Goal: Complete application form

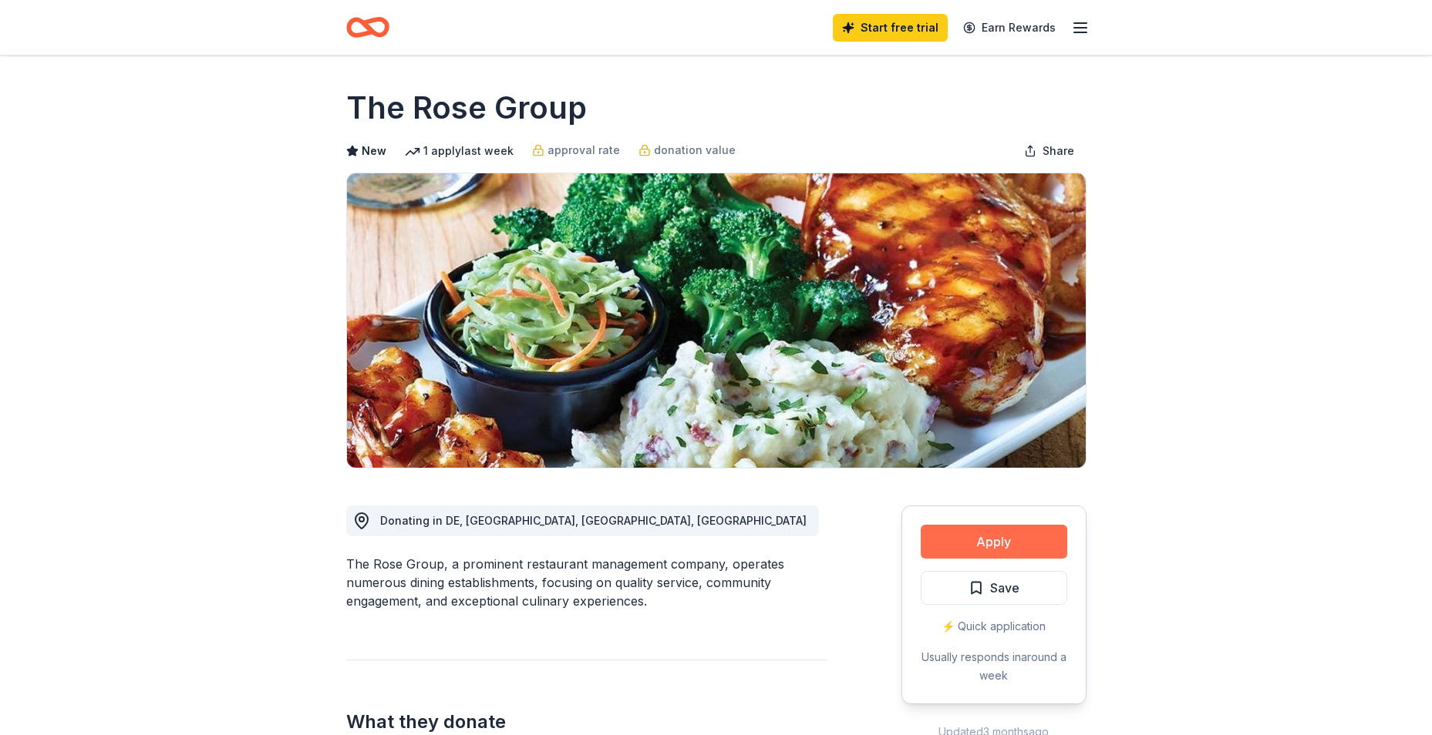
click at [1027, 550] on button "Apply" at bounding box center [994, 542] width 146 height 34
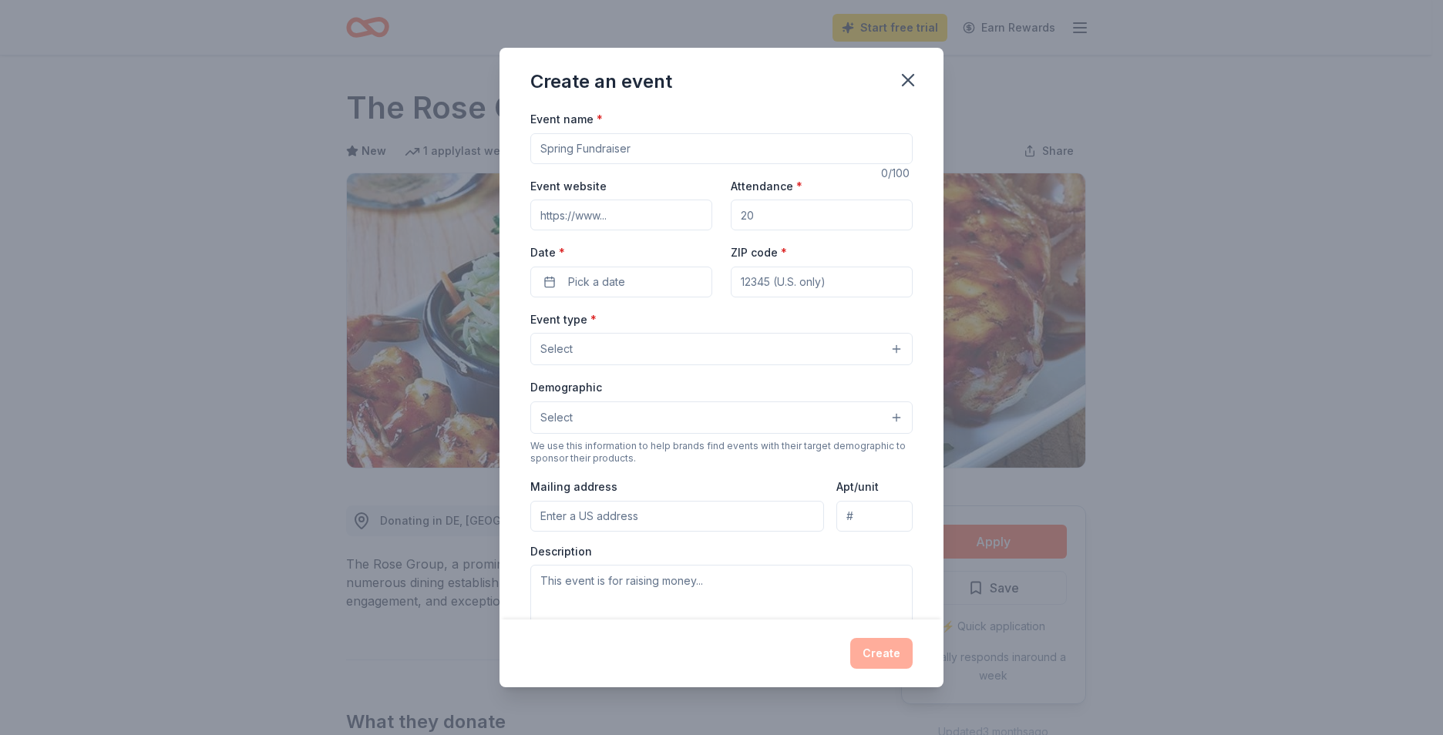
click at [806, 146] on input "Event name *" at bounding box center [721, 148] width 382 height 31
type input "3rd Annual Slaughterhouse Wrestling Golf Tournament"
type input "200"
drag, startPoint x: 712, startPoint y: 210, endPoint x: 682, endPoint y: 209, distance: 30.8
click at [682, 209] on div "Event website Attendance * 200 Date * Pick a date ZIP code *" at bounding box center [721, 237] width 382 height 121
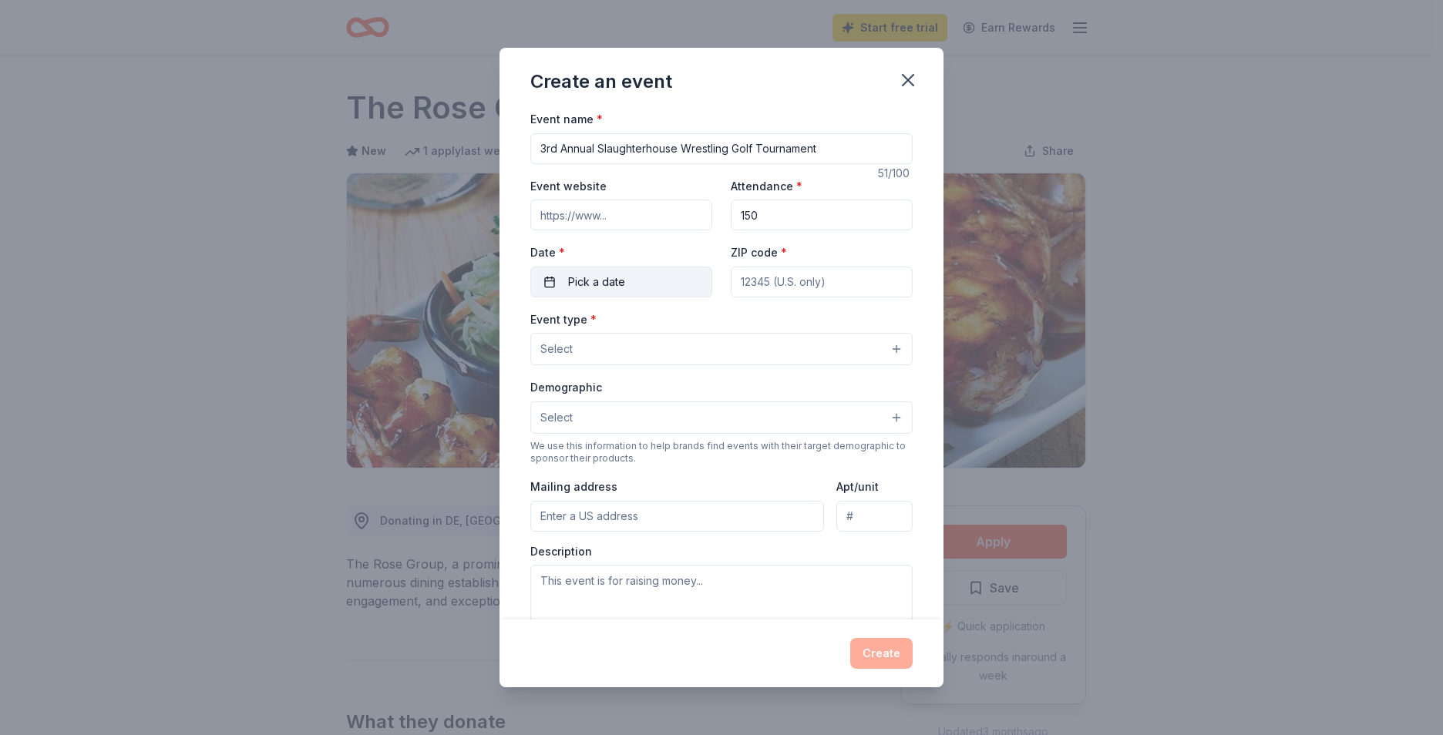
type input "150"
click at [621, 273] on span "Pick a date" at bounding box center [596, 282] width 57 height 19
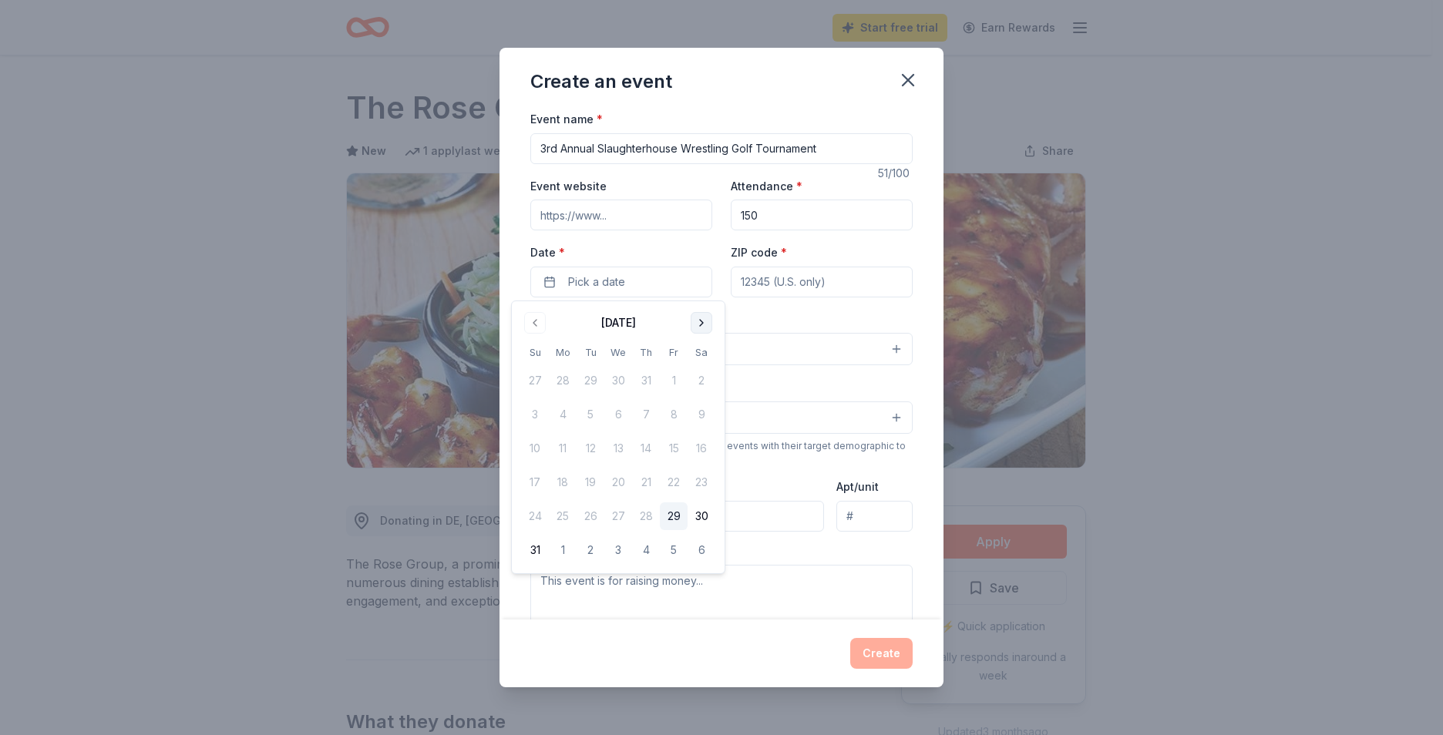
click at [705, 321] on button "Go to next month" at bounding box center [702, 323] width 22 height 22
click at [534, 446] on button "12" at bounding box center [535, 449] width 28 height 28
click at [796, 272] on input "ZIP code *" at bounding box center [822, 282] width 182 height 31
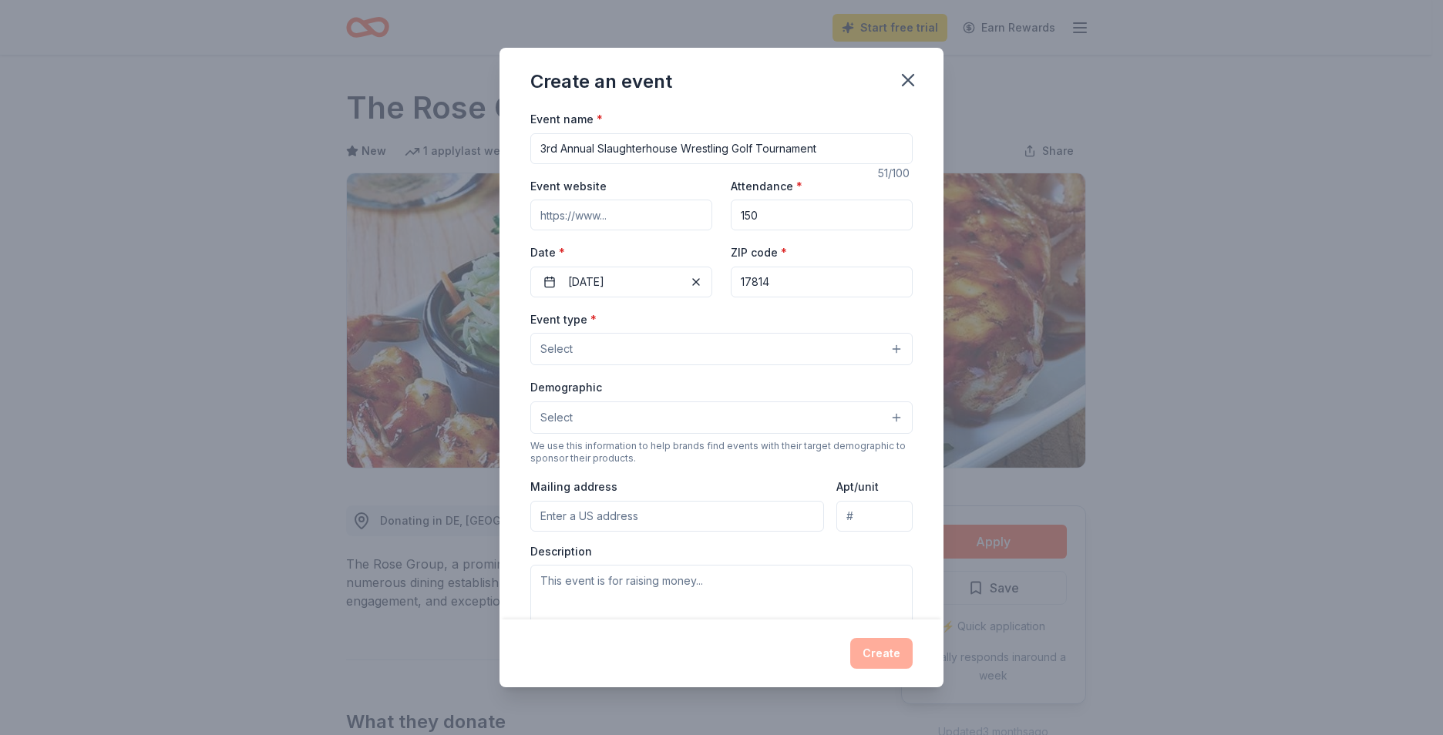
type input "17814"
click at [739, 345] on button "Select" at bounding box center [721, 349] width 382 height 32
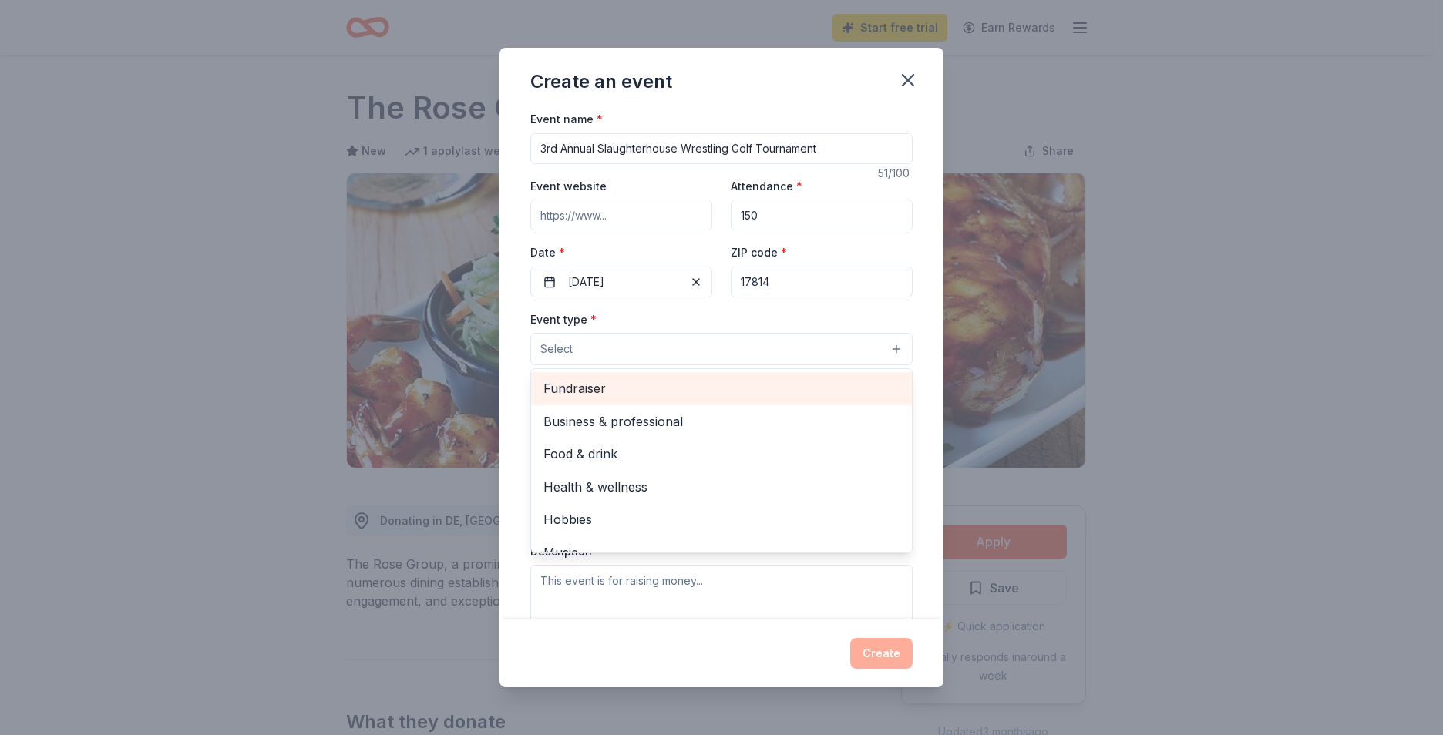
click at [665, 386] on span "Fundraiser" at bounding box center [722, 389] width 356 height 20
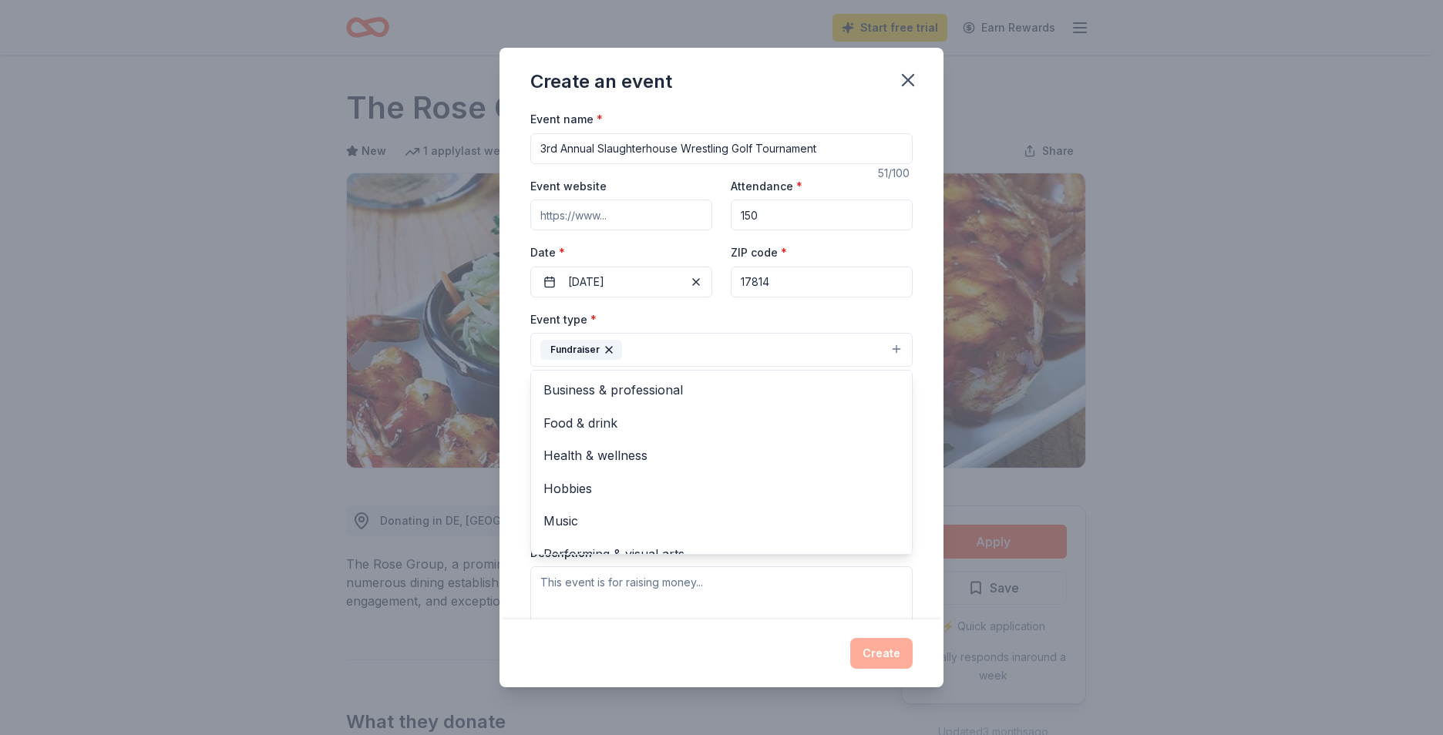
click at [926, 382] on div "Event name * 3rd Annual Slaughterhouse Wrestling Golf Tournament 51 /100 Event …" at bounding box center [722, 364] width 444 height 510
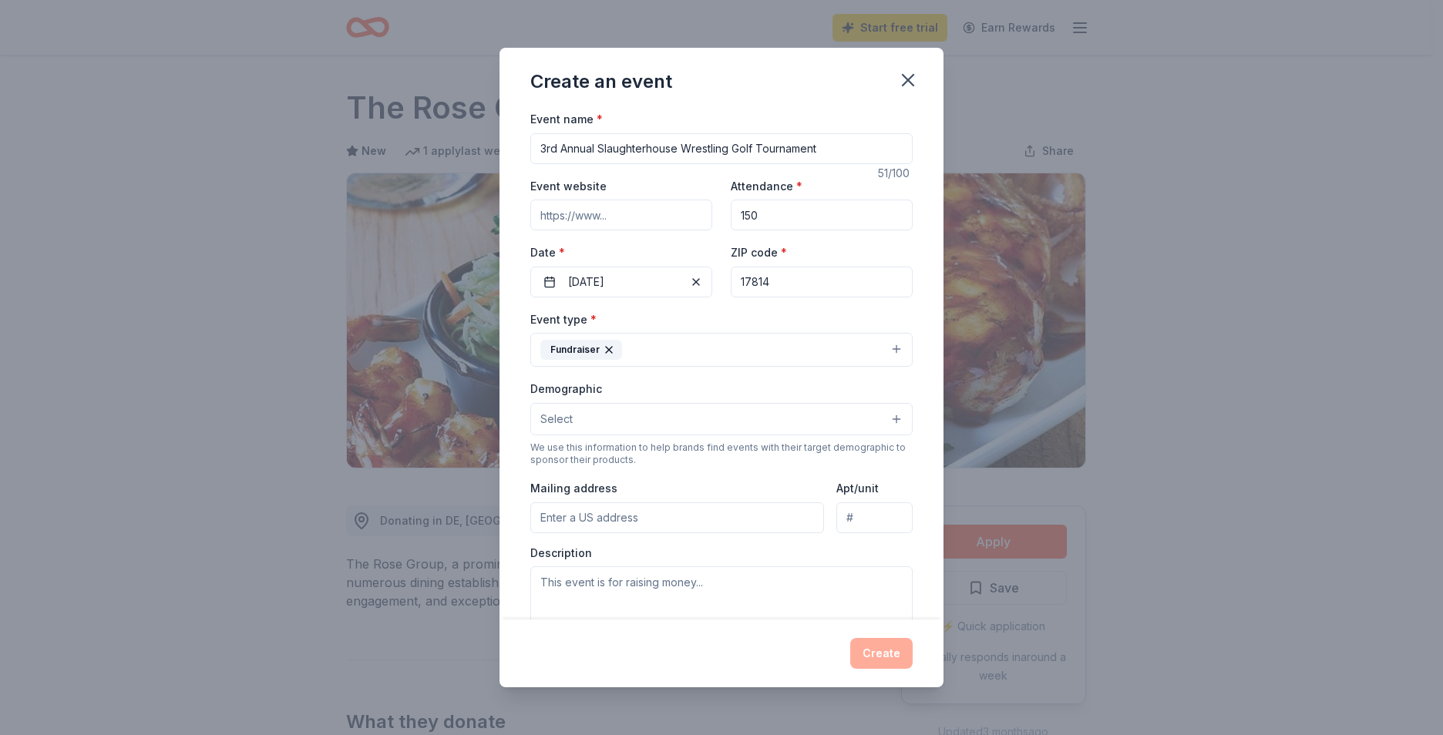
click at [592, 416] on button "Select" at bounding box center [721, 419] width 382 height 32
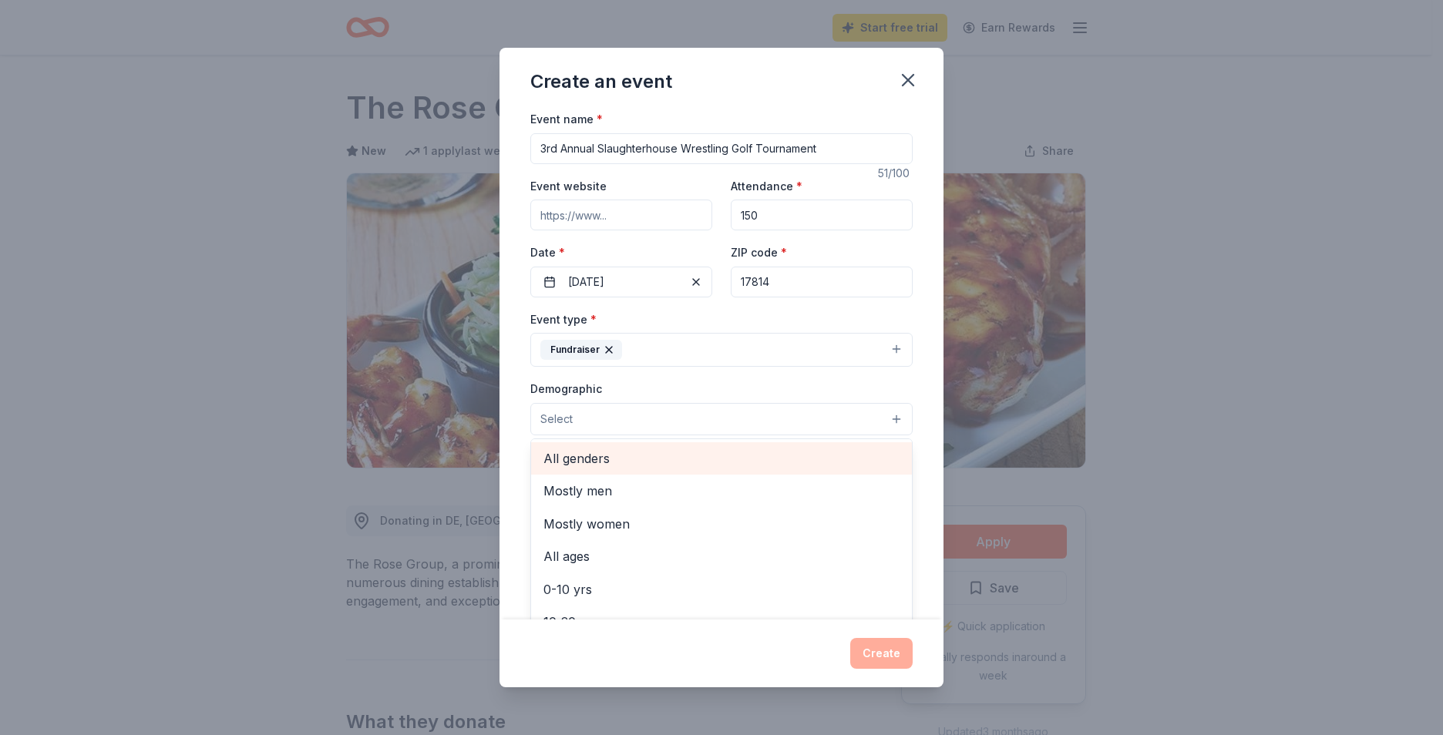
click at [643, 453] on span "All genders" at bounding box center [722, 459] width 356 height 20
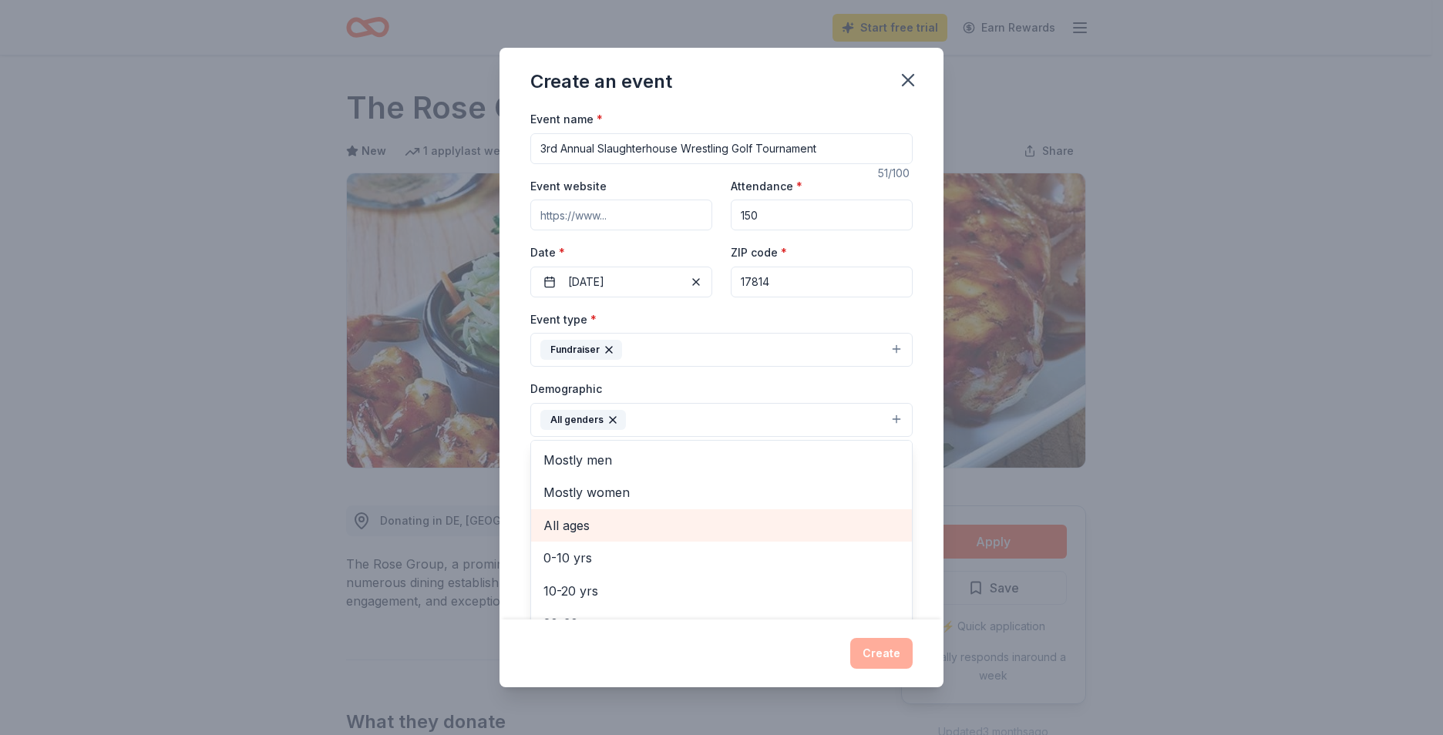
drag, startPoint x: 643, startPoint y: 521, endPoint x: 650, endPoint y: 517, distance: 7.9
click at [643, 520] on span "All ages" at bounding box center [722, 526] width 356 height 20
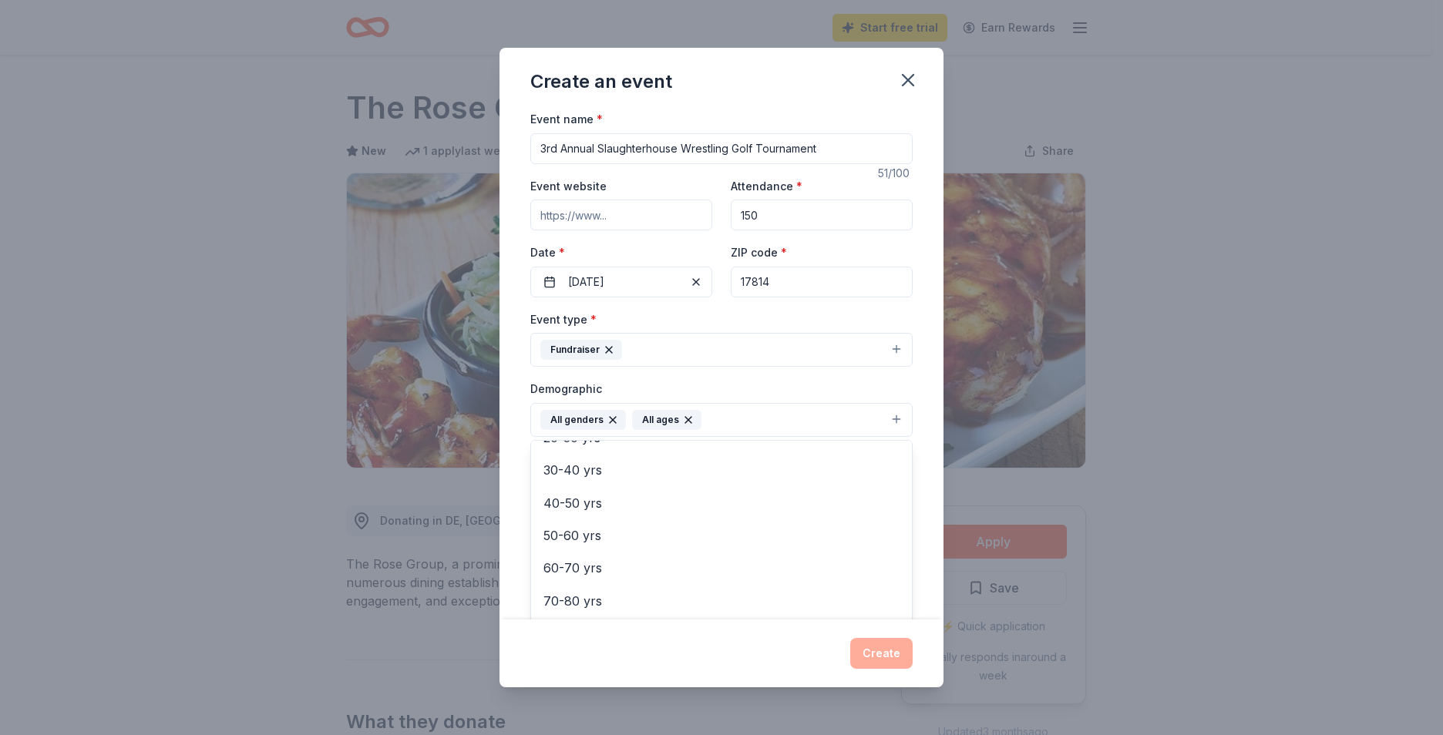
scroll to position [182, 0]
click at [921, 427] on div "Event name * 3rd Annual Slaughterhouse Wrestling Golf Tournament 51 /100 Event …" at bounding box center [722, 364] width 444 height 510
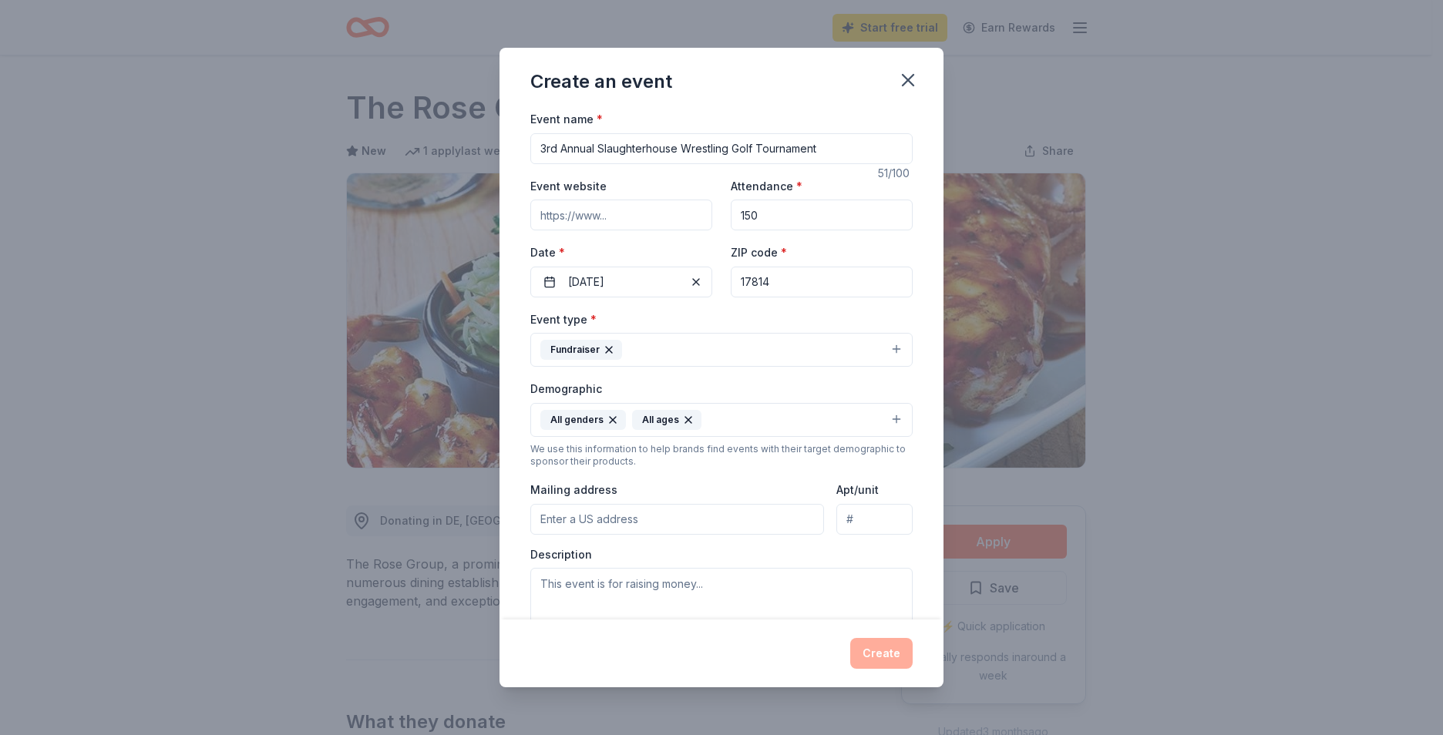
click at [648, 522] on input "Mailing address" at bounding box center [677, 519] width 294 height 31
type input "P"
type input "4"
type input "[STREET_ADDRESS][PERSON_NAME]"
click at [746, 597] on textarea at bounding box center [721, 602] width 382 height 69
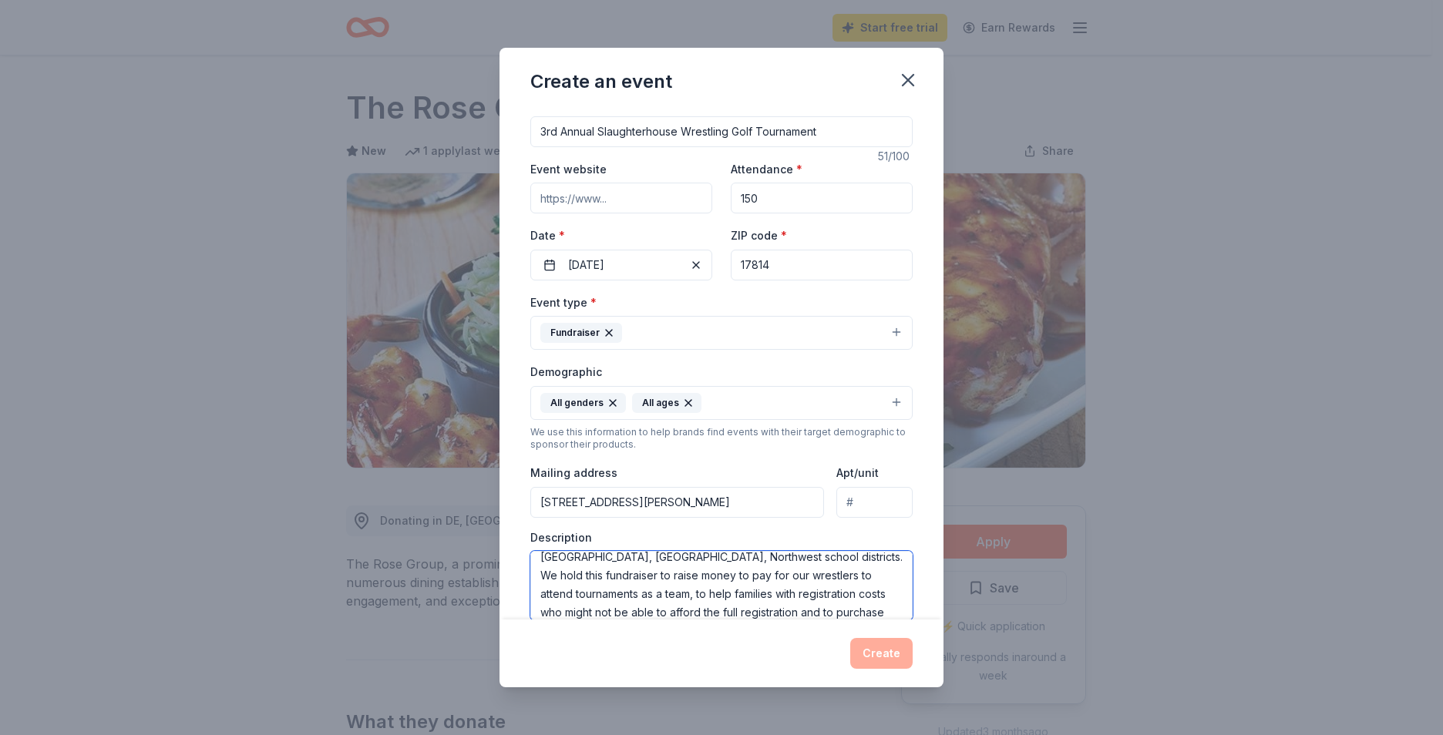
scroll to position [66, 0]
type textarea "We are a non-profit organization for youth elementary wrestling as our schools …"
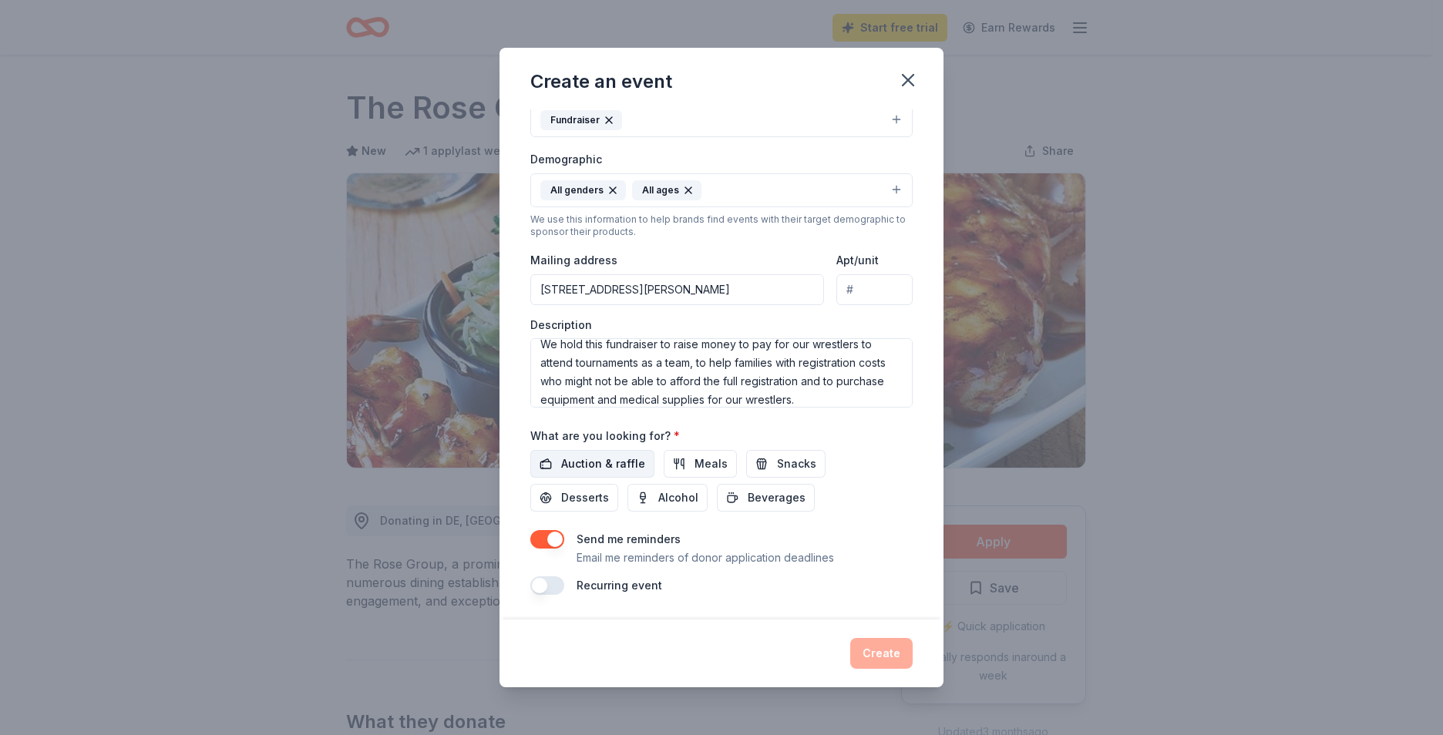
click at [594, 460] on span "Auction & raffle" at bounding box center [603, 464] width 84 height 19
click at [788, 463] on span "Snacks" at bounding box center [796, 464] width 39 height 19
click at [601, 504] on span "Desserts" at bounding box center [585, 498] width 48 height 19
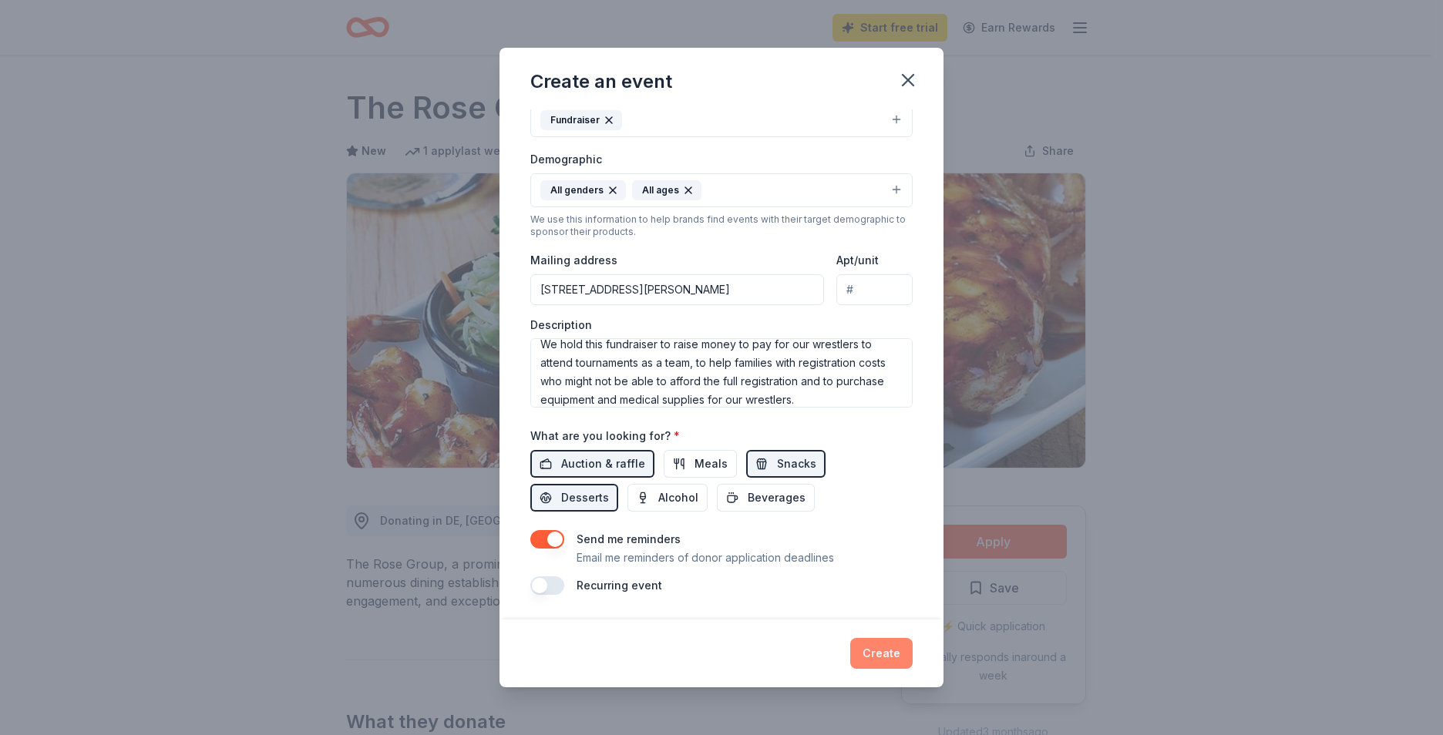
click at [896, 651] on button "Create" at bounding box center [881, 653] width 62 height 31
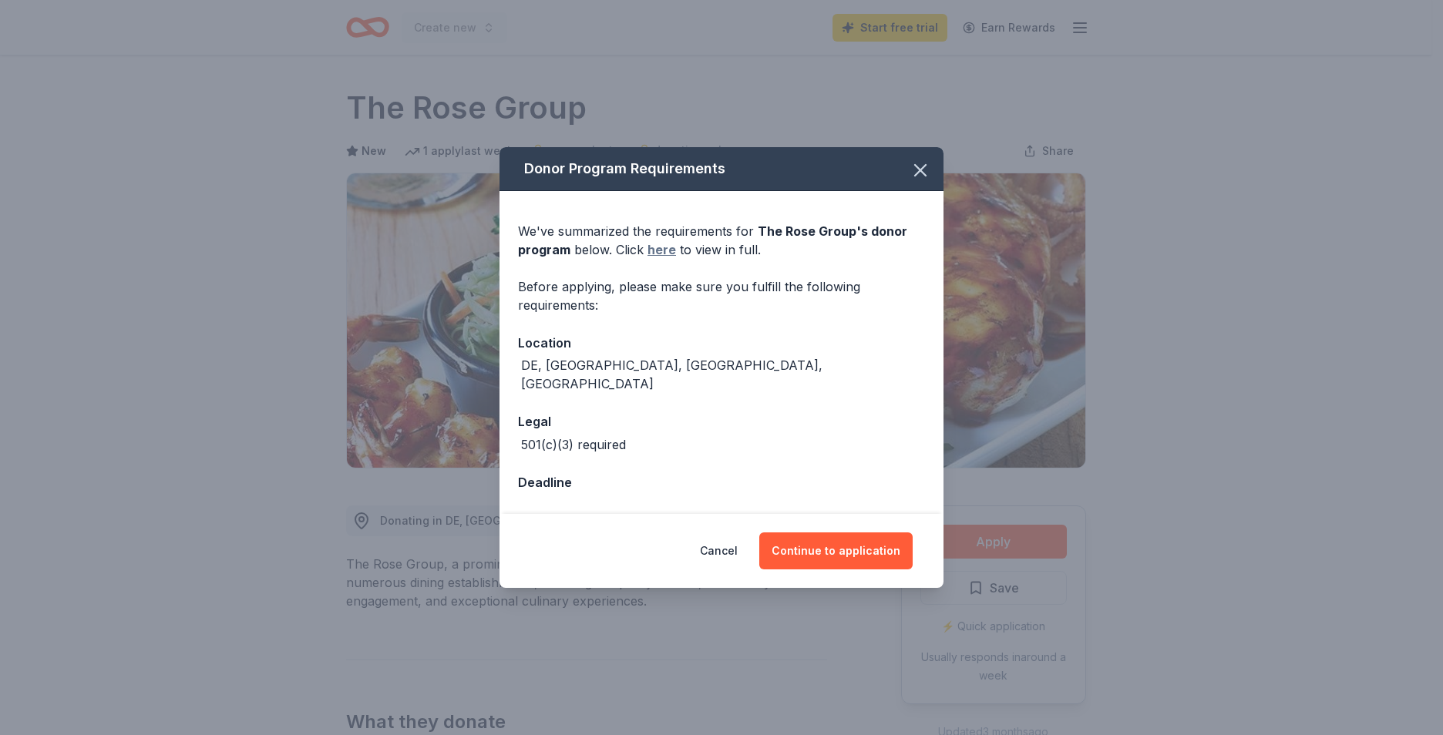
click at [660, 259] on link "here" at bounding box center [662, 250] width 29 height 19
